Goal: Transaction & Acquisition: Purchase product/service

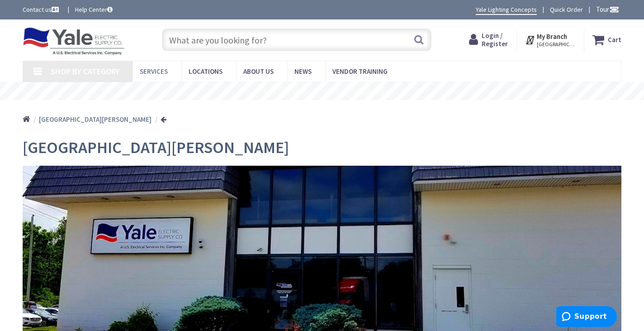
click at [153, 74] on span "Services" at bounding box center [154, 71] width 28 height 9
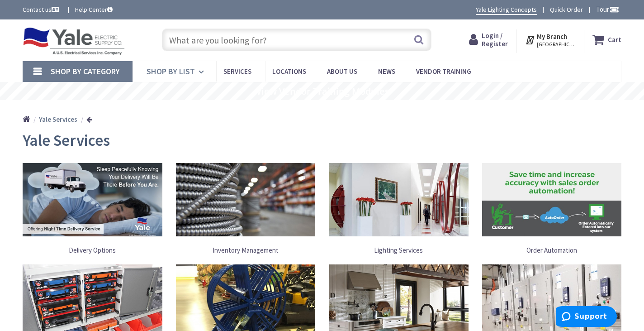
click at [189, 71] on span "Shop By List" at bounding box center [171, 71] width 48 height 10
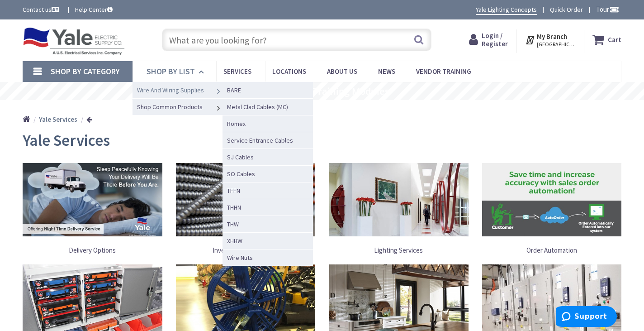
click at [182, 89] on span "Wire And Wiring Supplies" at bounding box center [170, 90] width 67 height 8
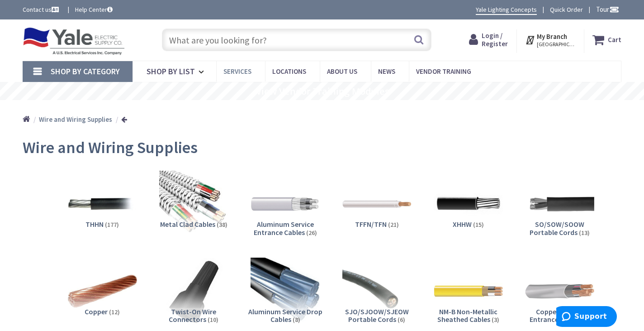
click at [232, 70] on span "Services" at bounding box center [238, 71] width 28 height 9
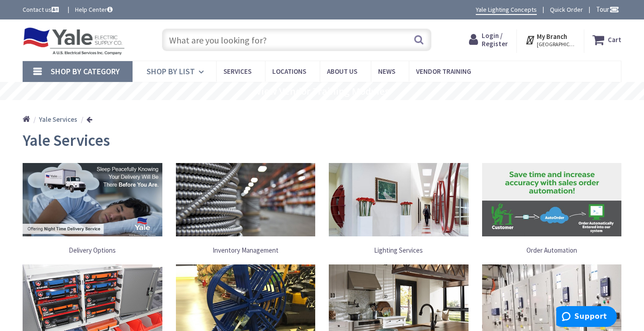
click at [199, 71] on icon at bounding box center [203, 72] width 9 height 20
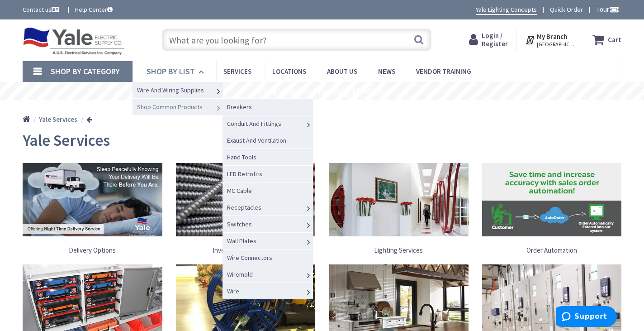
click at [185, 109] on span "Shop Common Products" at bounding box center [170, 107] width 66 height 8
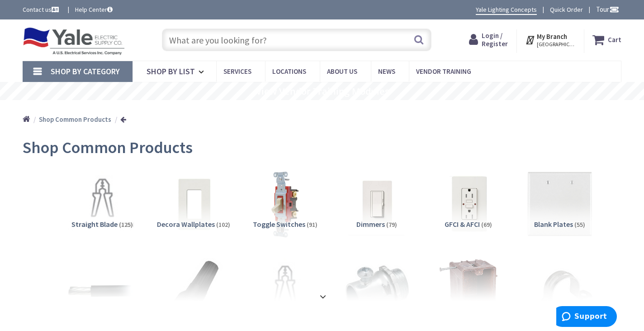
click at [217, 39] on input "text" at bounding box center [297, 40] width 270 height 23
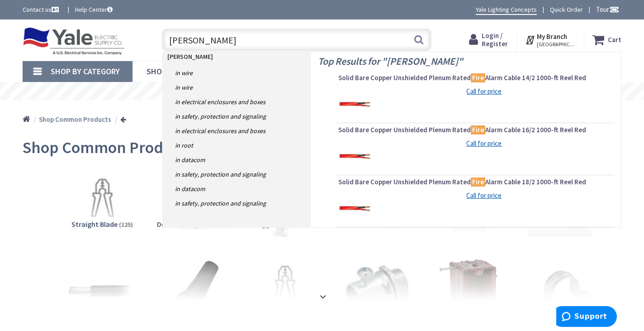
type input "fira smooker"
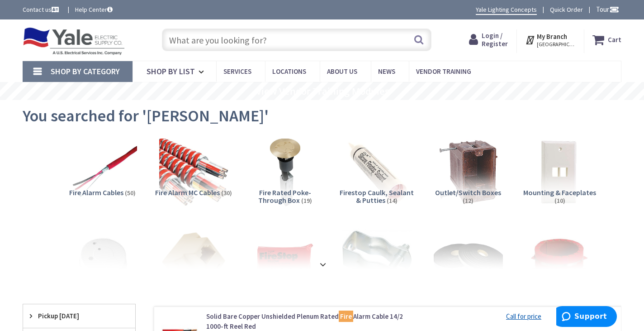
click at [261, 42] on input "text" at bounding box center [297, 40] width 270 height 23
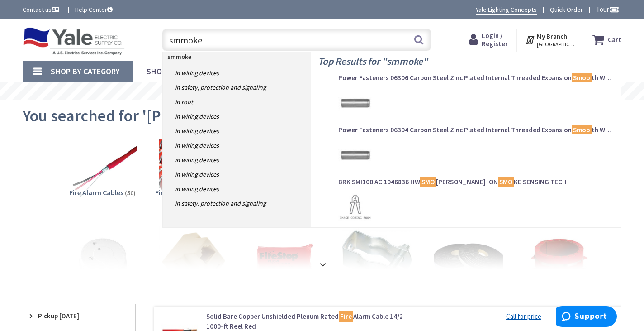
type input "smmoker"
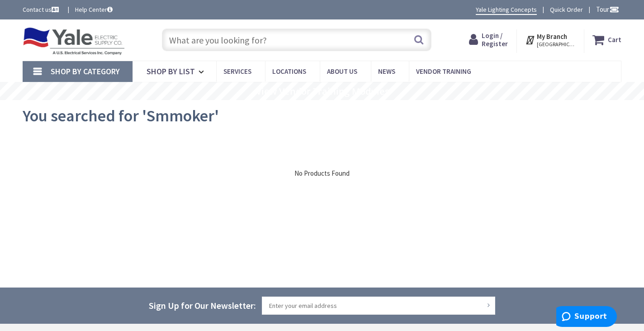
click at [195, 35] on input "text" at bounding box center [297, 40] width 270 height 23
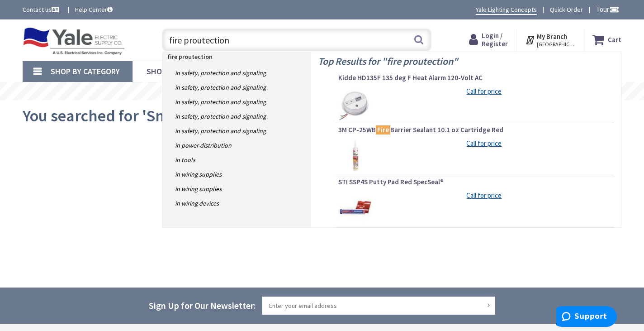
type input "fire proutections"
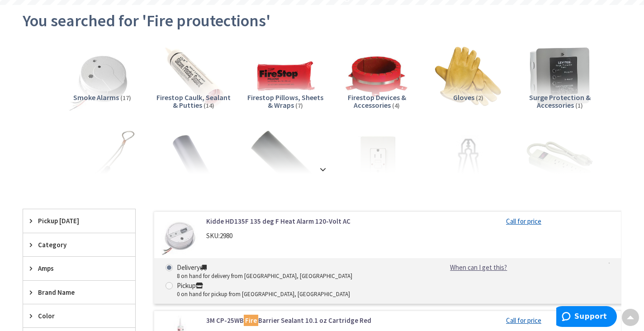
scroll to position [90, 0]
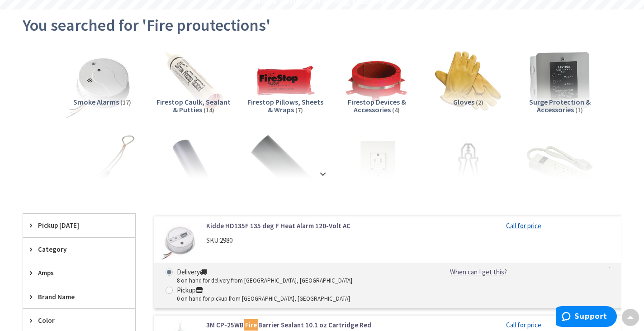
click at [107, 87] on img at bounding box center [102, 81] width 76 height 76
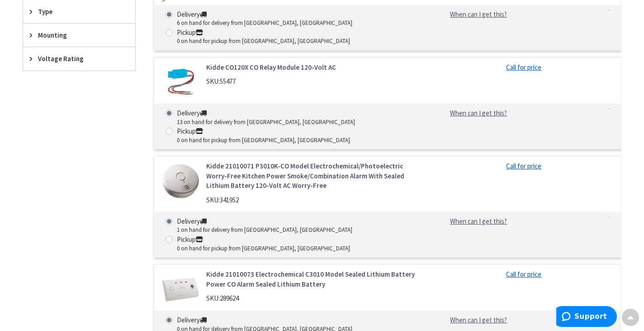
scroll to position [468, 0]
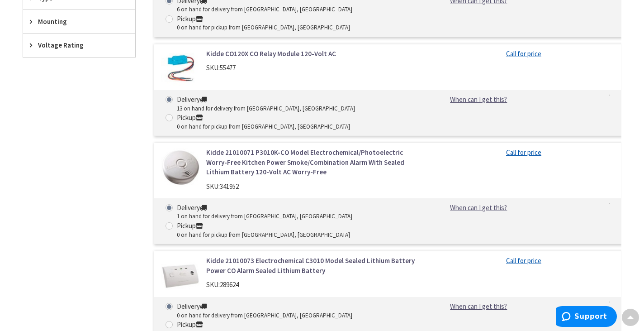
click at [188, 256] on img at bounding box center [180, 275] width 38 height 38
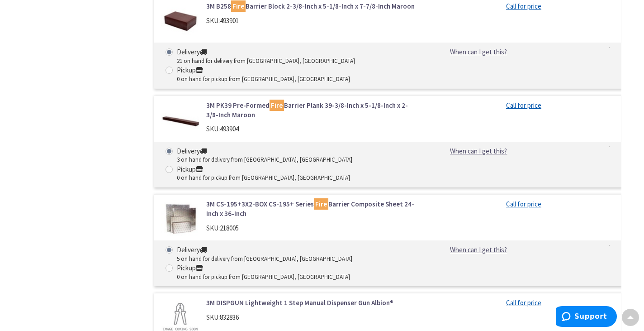
scroll to position [1533, 0]
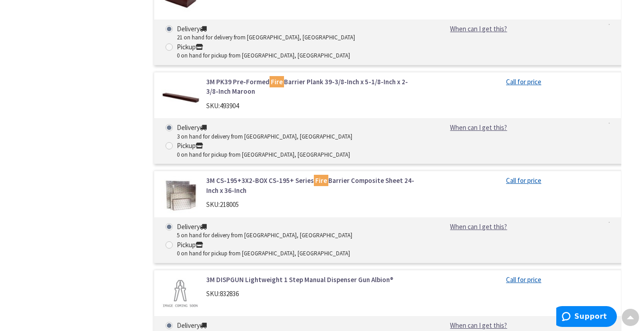
scroll to position [1514, 0]
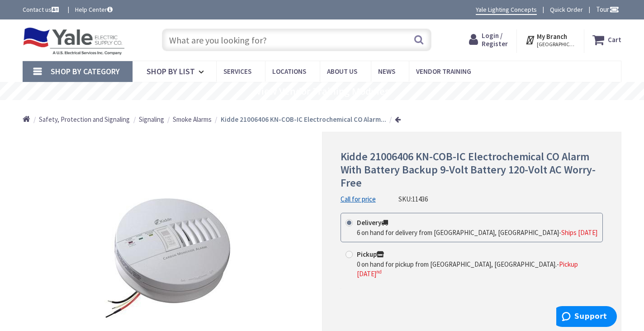
click at [354, 257] on label "Pickup 0 on hand for pickup from [GEOGRAPHIC_DATA], [GEOGRAPHIC_DATA]. - Pickup…" at bounding box center [472, 263] width 252 height 29
click at [354, 257] on input "Pickup 0 on hand for pickup from [GEOGRAPHIC_DATA], [GEOGRAPHIC_DATA]. - Pickup…" at bounding box center [351, 254] width 6 height 6
radio input "true"
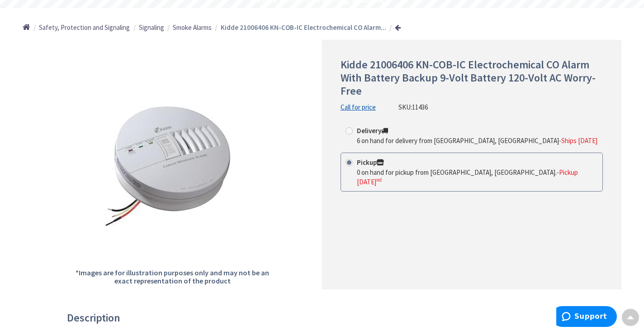
scroll to position [90, 0]
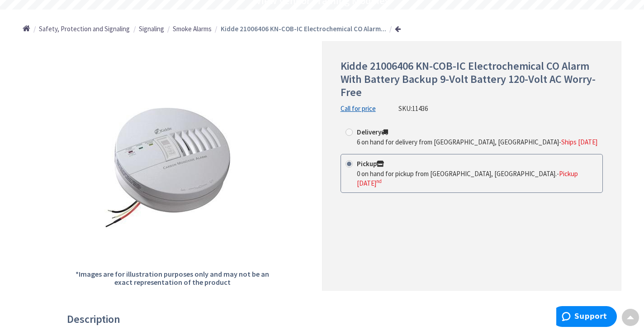
click at [443, 314] on h3 "Description" at bounding box center [319, 319] width 504 height 12
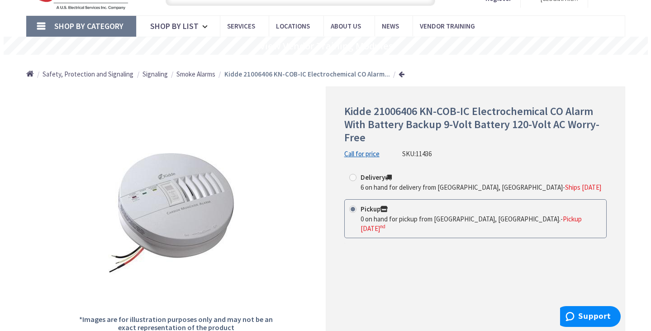
scroll to position [0, 0]
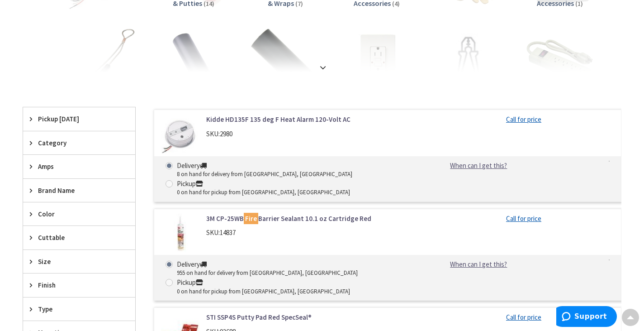
scroll to position [115, 0]
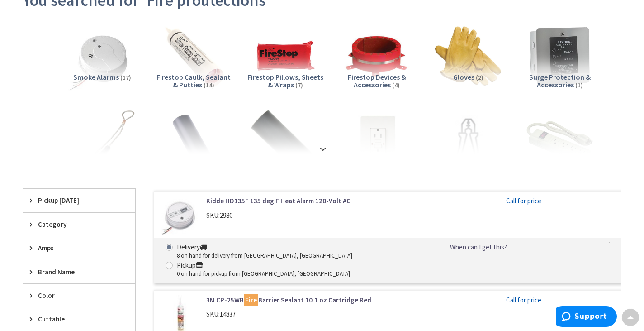
click at [191, 206] on img at bounding box center [180, 215] width 38 height 38
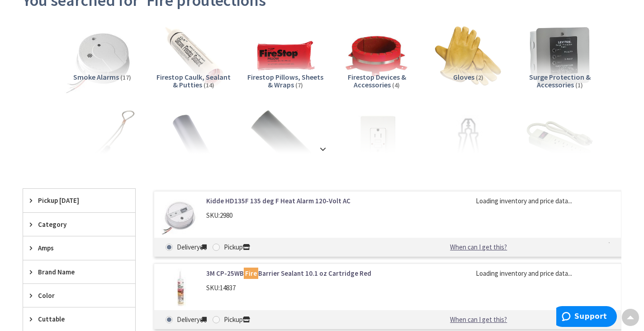
click at [91, 53] on img at bounding box center [102, 57] width 76 height 76
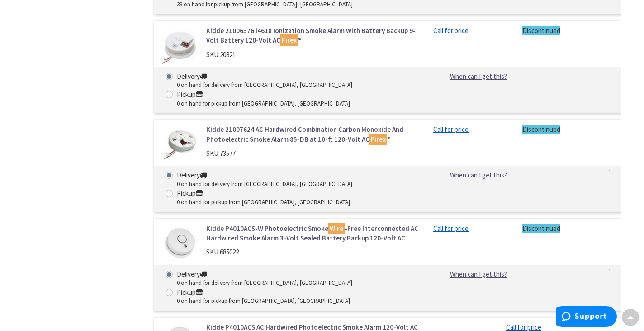
scroll to position [1283, 0]
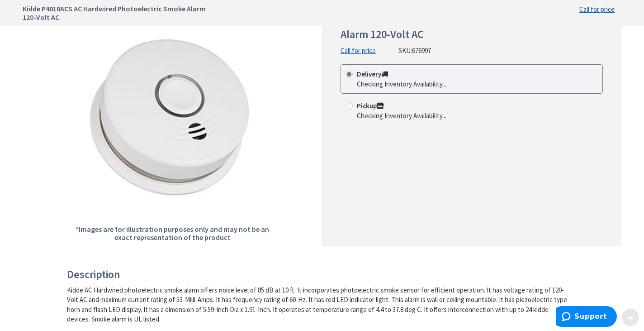
scroll to position [136, 0]
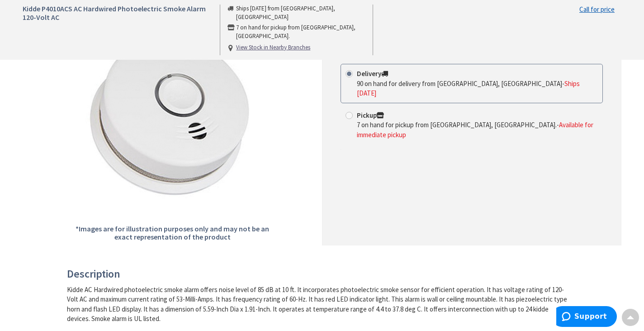
click at [351, 112] on span at bounding box center [349, 115] width 7 height 7
click at [351, 112] on input "Pickup 7 on hand for pickup from Harrisburg, PA. - Available for immediate pick…" at bounding box center [351, 115] width 6 height 6
radio input "true"
click at [353, 51] on link "Call for price" at bounding box center [358, 50] width 35 height 10
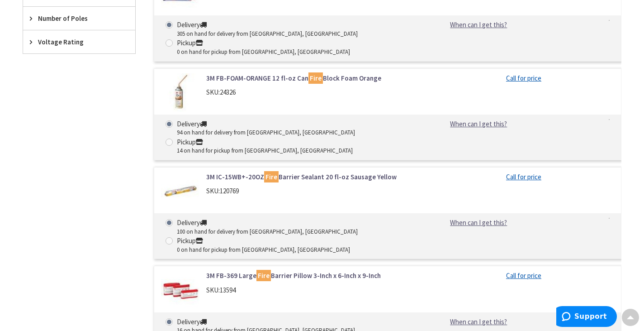
scroll to position [538, 0]
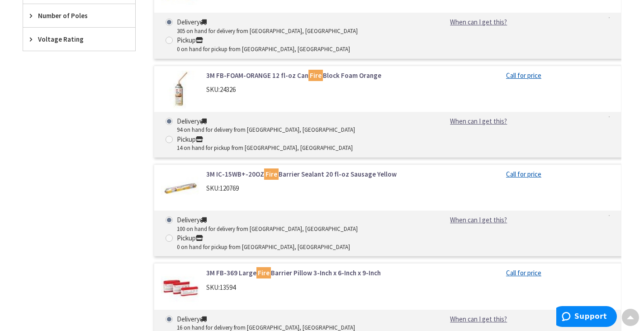
click at [192, 169] on img at bounding box center [180, 188] width 38 height 38
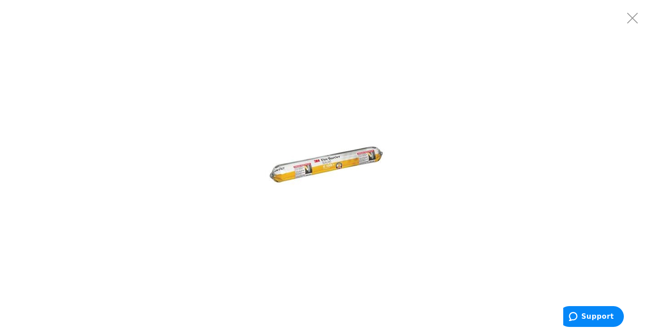
click at [148, 200] on div at bounding box center [325, 165] width 651 height 331
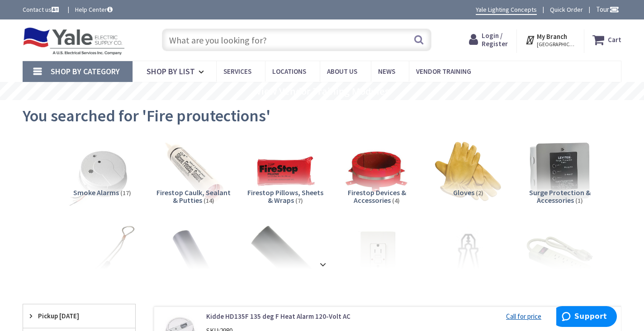
click at [215, 39] on input "text" at bounding box center [297, 40] width 270 height 23
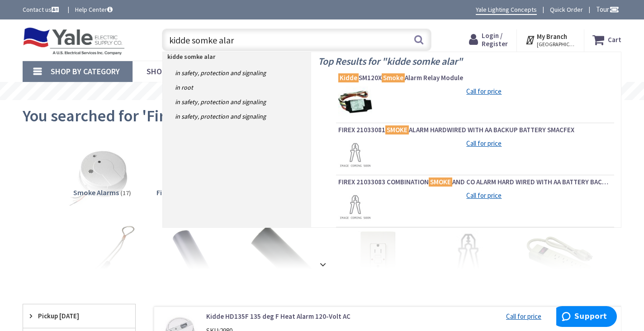
type input "kidde somke alarm"
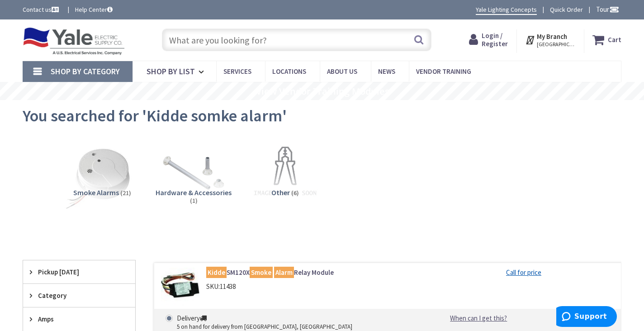
click at [100, 170] on img at bounding box center [102, 172] width 76 height 76
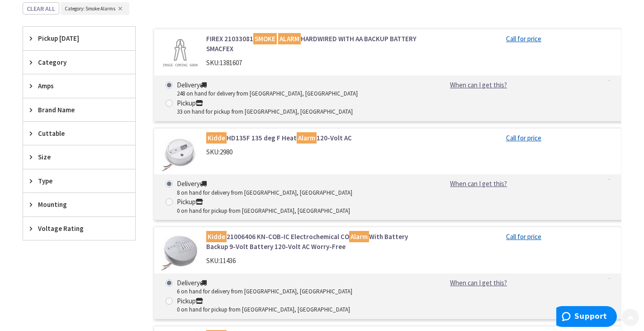
scroll to position [243, 0]
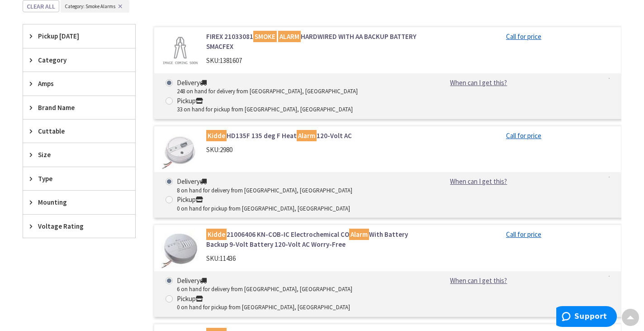
click at [177, 229] on img at bounding box center [180, 248] width 38 height 38
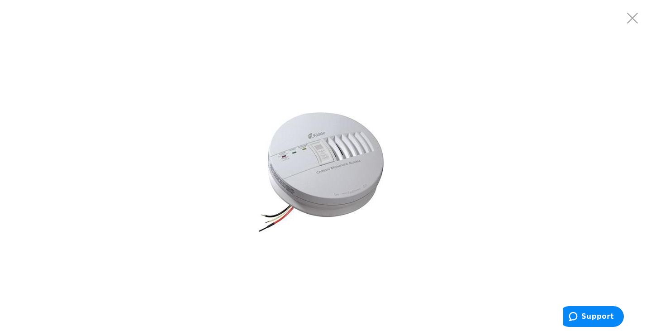
click at [228, 210] on div at bounding box center [325, 165] width 651 height 331
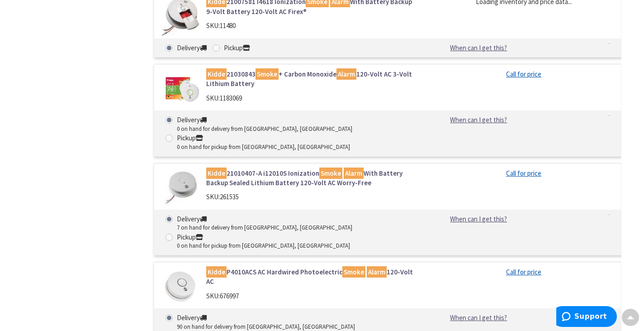
scroll to position [1244, 0]
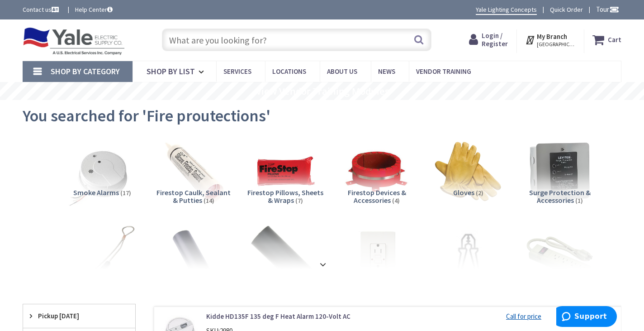
click at [182, 46] on input "text" at bounding box center [297, 40] width 270 height 23
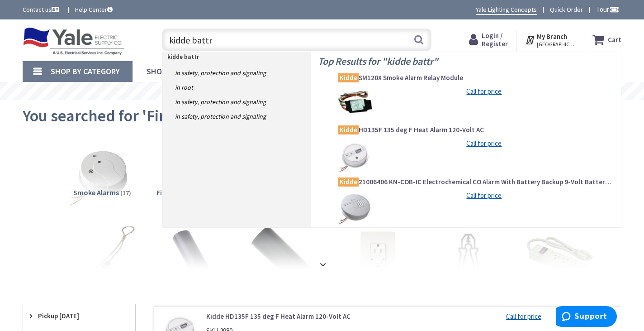
type input "kidde battry"
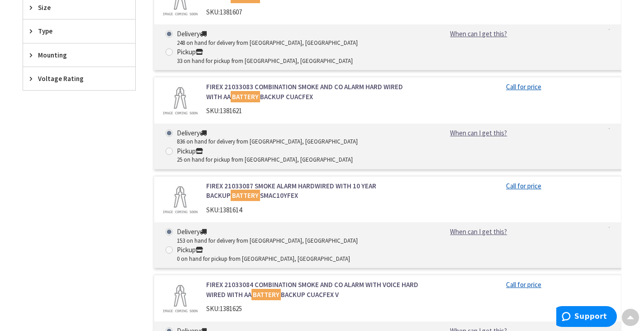
scroll to position [407, 0]
